Goal: Task Accomplishment & Management: Manage account settings

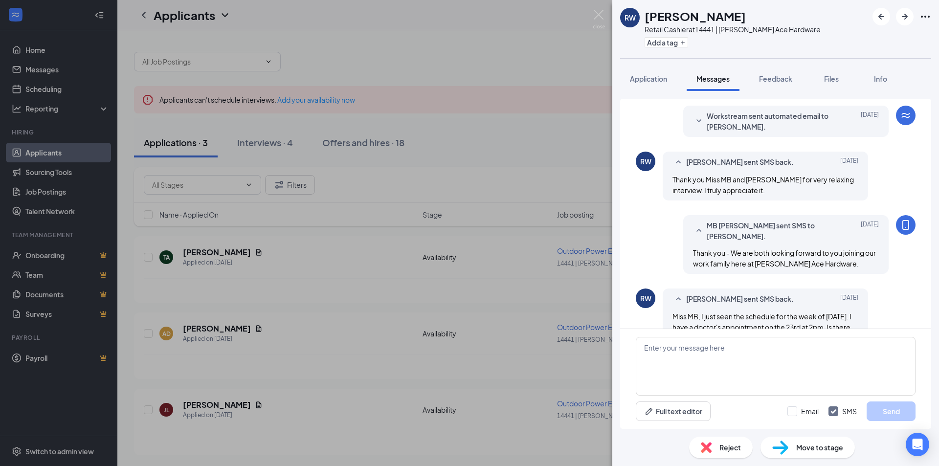
scroll to position [225, 0]
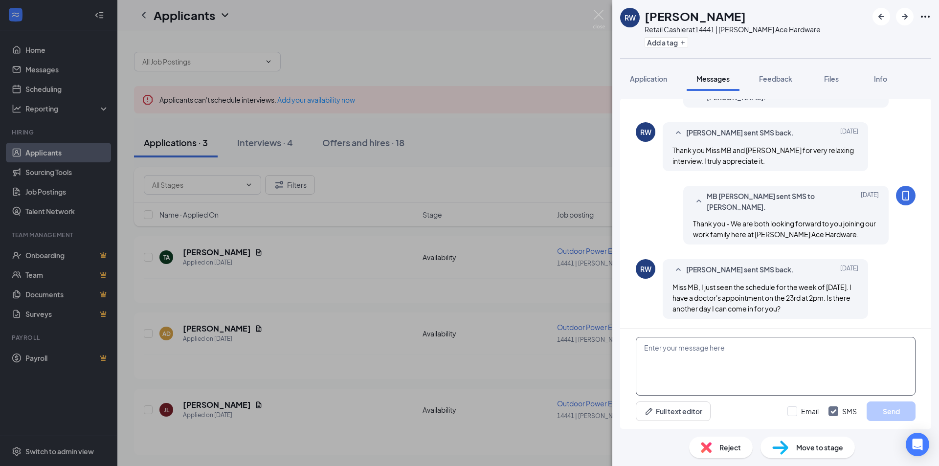
click at [732, 350] on textarea at bounding box center [776, 366] width 280 height 59
type textarea "y"
type textarea "h"
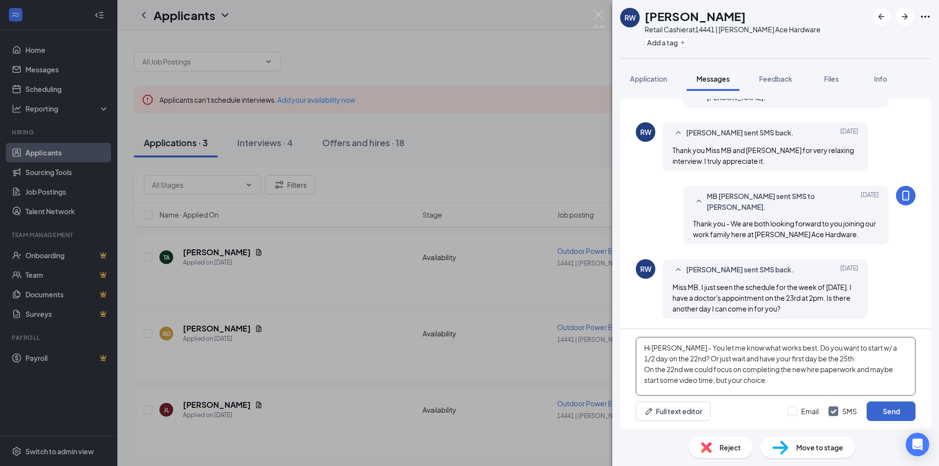
type textarea "Hi [PERSON_NAME] - You let me know what works best. Do you want to start w/ a 1…"
click at [882, 412] on button "Send" at bounding box center [891, 412] width 49 height 20
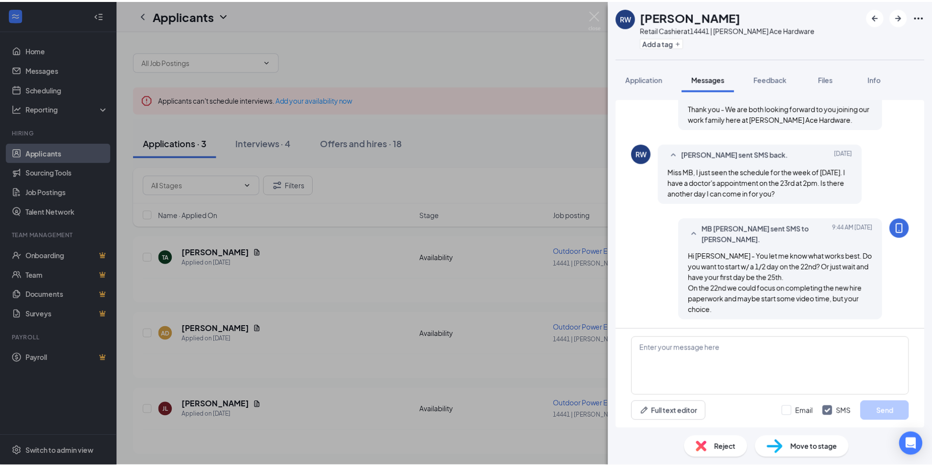
scroll to position [341, 0]
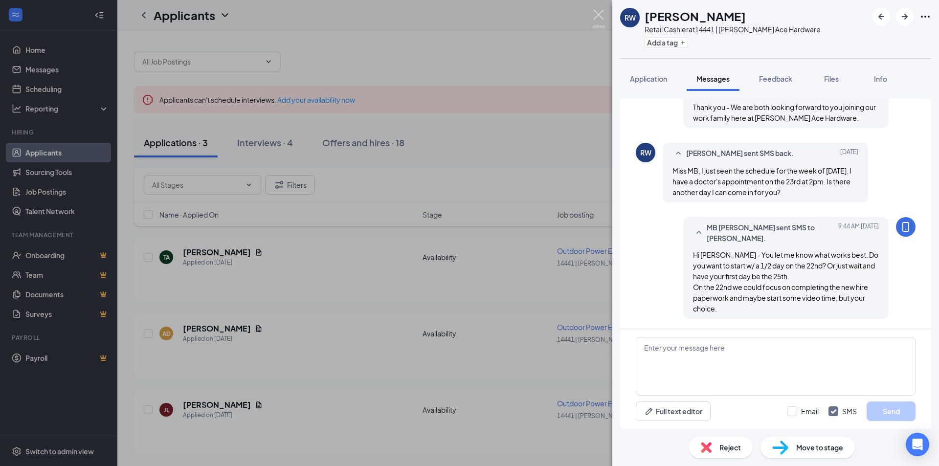
click at [599, 16] on img at bounding box center [599, 19] width 12 height 19
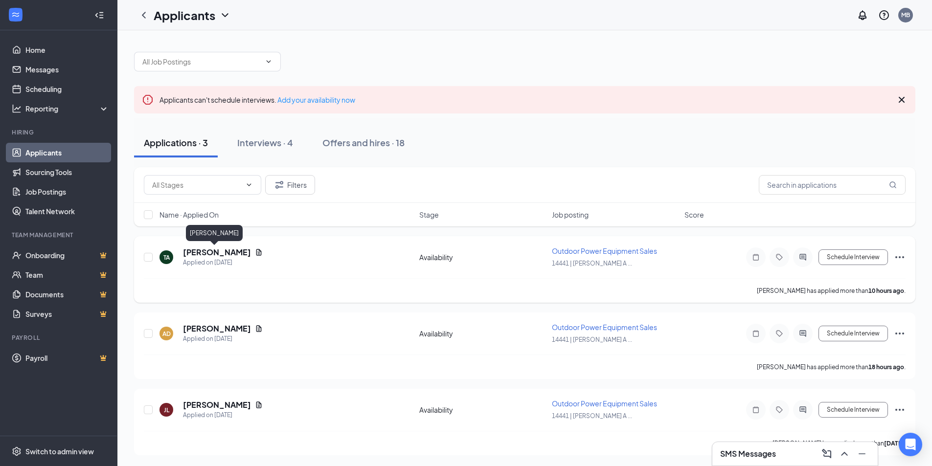
click at [207, 252] on h5 "Taylor Akers" at bounding box center [217, 252] width 68 height 11
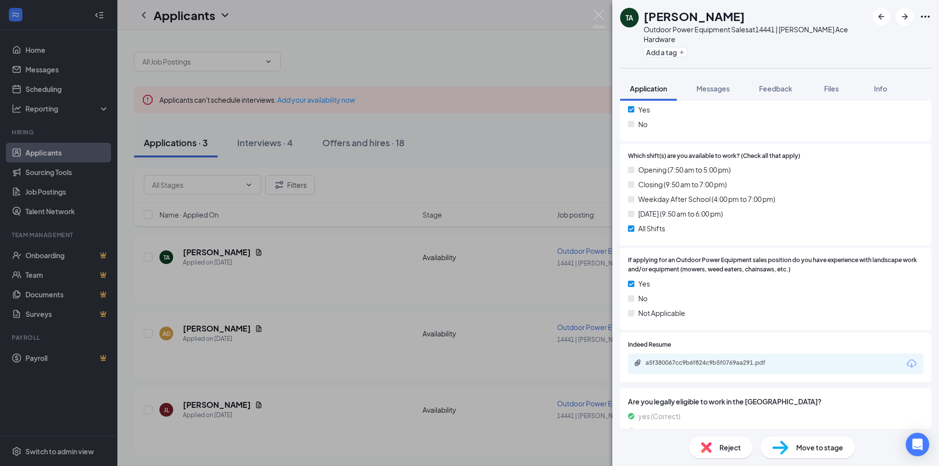
scroll to position [391, 0]
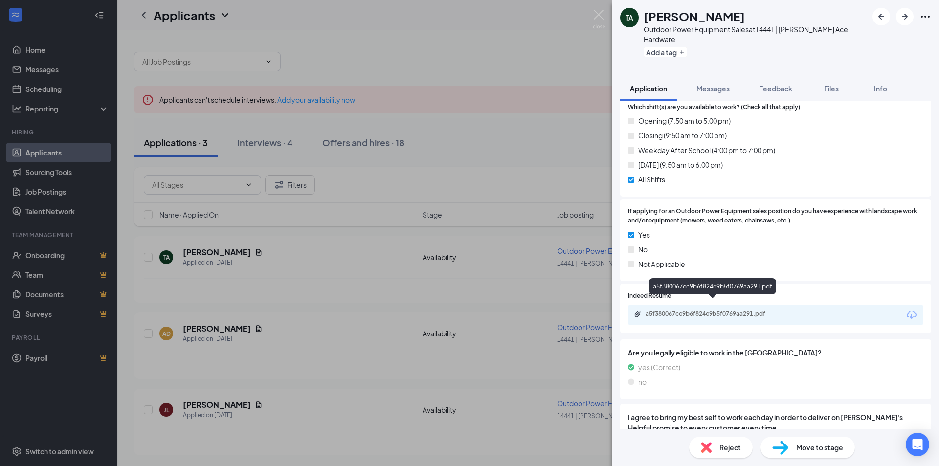
click at [737, 310] on div "a5f380067cc9b6f824c9b5f0769aa291.pdf" at bounding box center [714, 314] width 137 height 8
click at [732, 447] on span "Reject" at bounding box center [730, 447] width 22 height 11
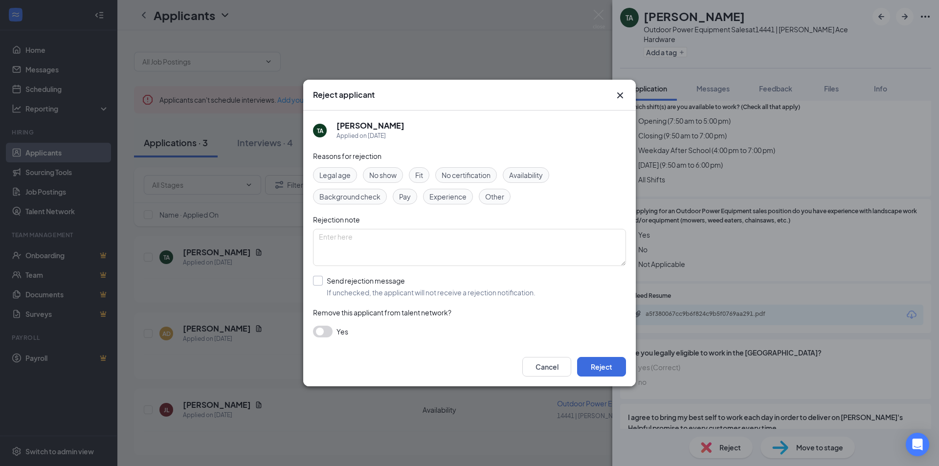
click at [315, 284] on input "Send rejection message If unchecked, the applicant will not receive a rejection…" at bounding box center [424, 287] width 223 height 22
checkbox input "true"
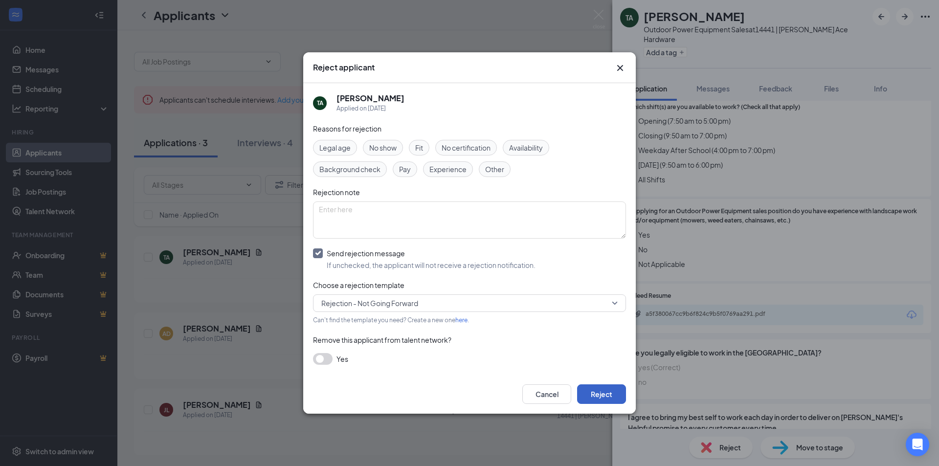
click at [611, 398] on button "Reject" at bounding box center [601, 394] width 49 height 20
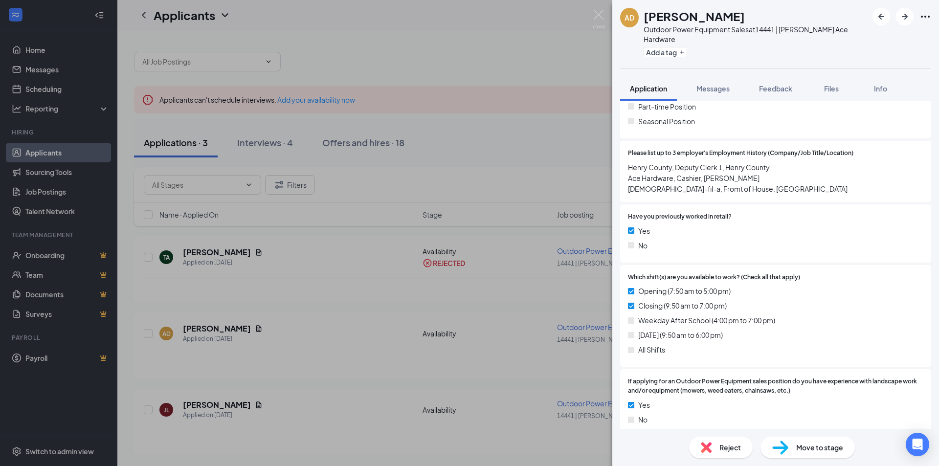
scroll to position [245, 0]
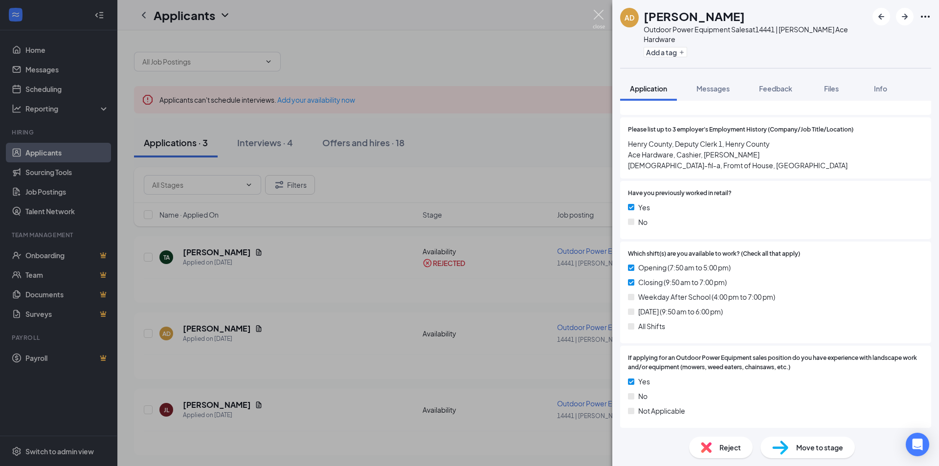
click at [600, 15] on img at bounding box center [599, 19] width 12 height 19
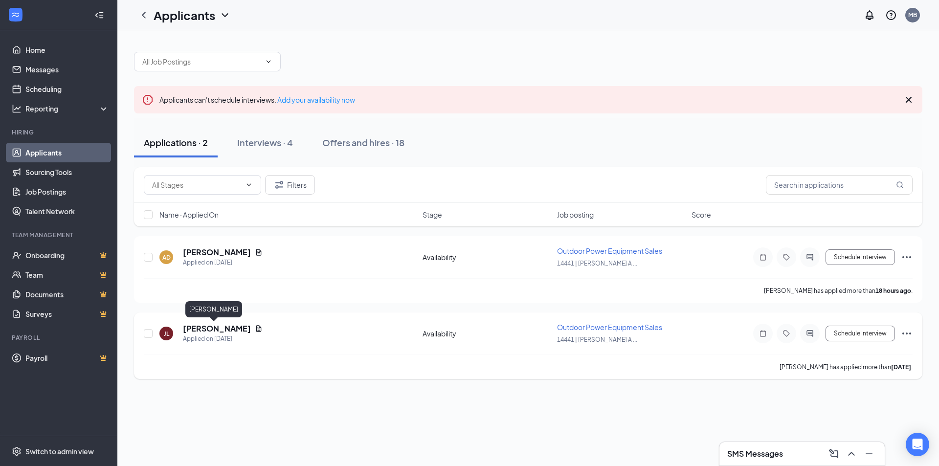
click at [211, 329] on h5 "[PERSON_NAME]" at bounding box center [217, 328] width 68 height 11
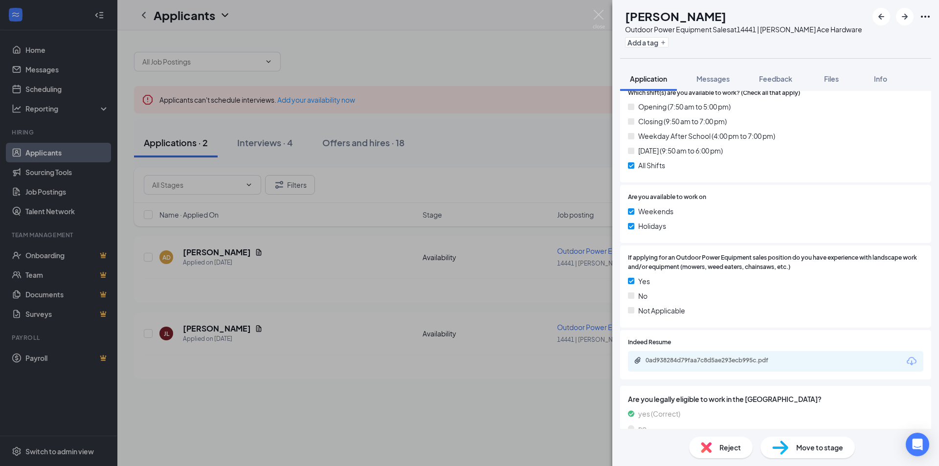
scroll to position [391, 0]
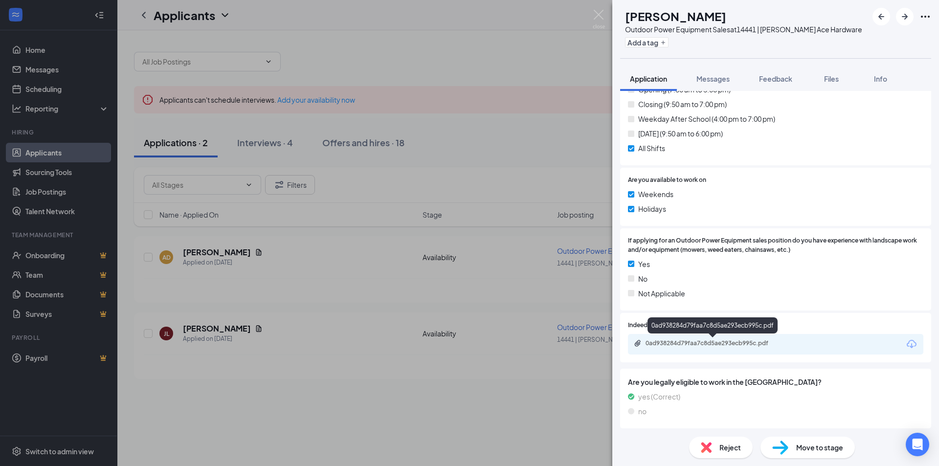
click at [701, 344] on div "0ad938284d79faa7c8d5ae293ecb995c.pdf" at bounding box center [714, 343] width 137 height 8
click at [598, 15] on img at bounding box center [599, 19] width 12 height 19
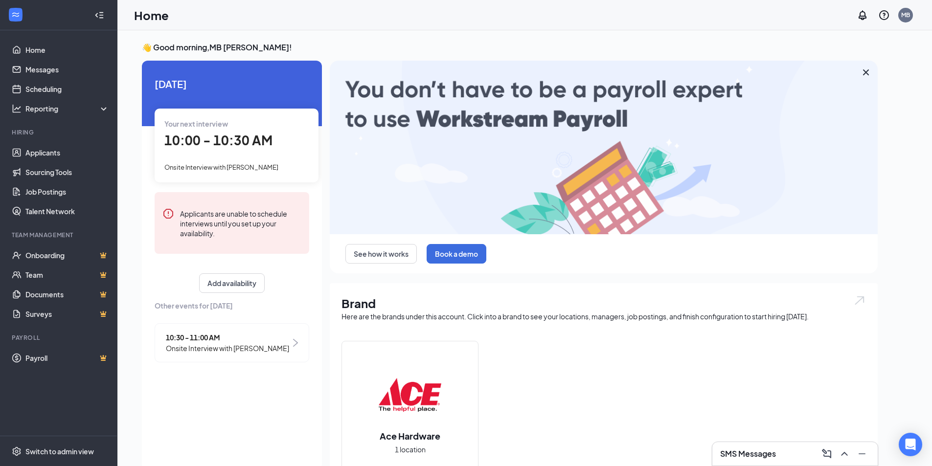
click at [761, 455] on h3 "SMS Messages" at bounding box center [748, 453] width 56 height 11
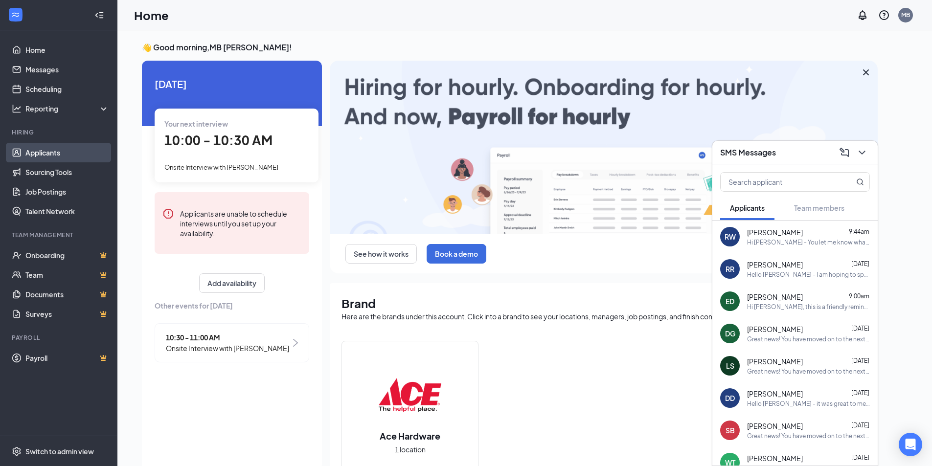
click at [51, 156] on link "Applicants" at bounding box center [67, 153] width 84 height 20
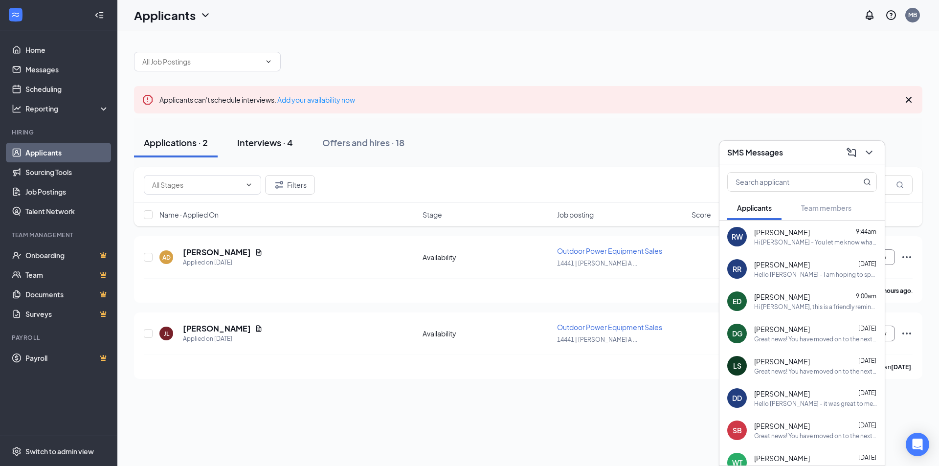
click at [255, 142] on div "Interviews · 4" at bounding box center [265, 142] width 56 height 12
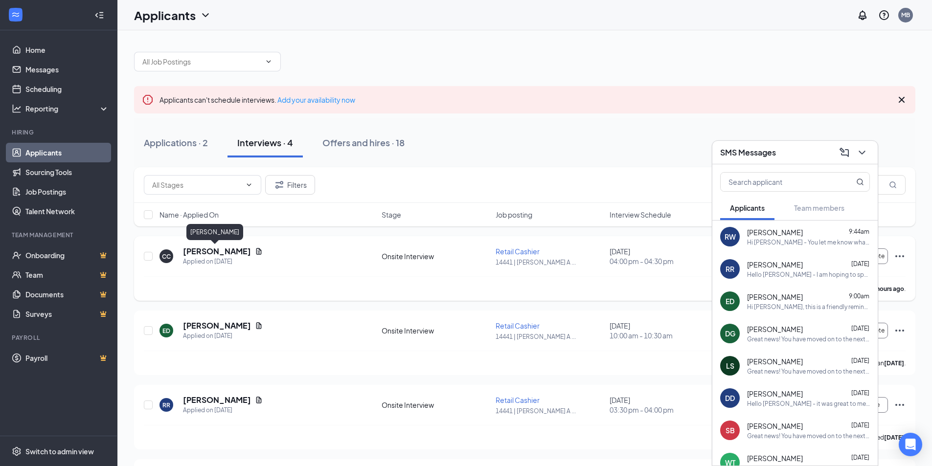
click at [224, 251] on h5 "[PERSON_NAME]" at bounding box center [217, 251] width 68 height 11
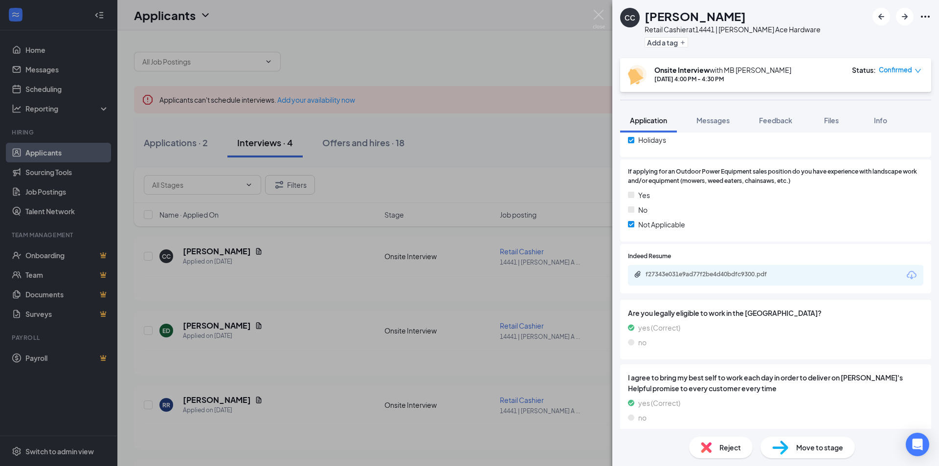
scroll to position [489, 0]
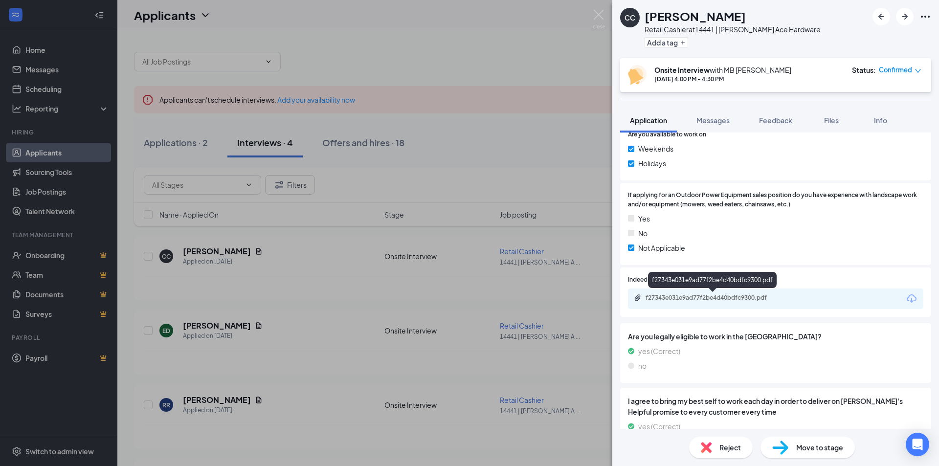
click at [747, 299] on div "f27343e031e9ad77f2be4d40bdfc9300.pdf" at bounding box center [714, 298] width 137 height 8
